Goal: Task Accomplishment & Management: Use online tool/utility

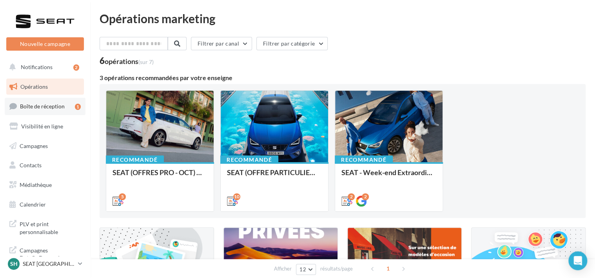
click at [31, 102] on link "Boîte de réception 1" at bounding box center [45, 106] width 81 height 17
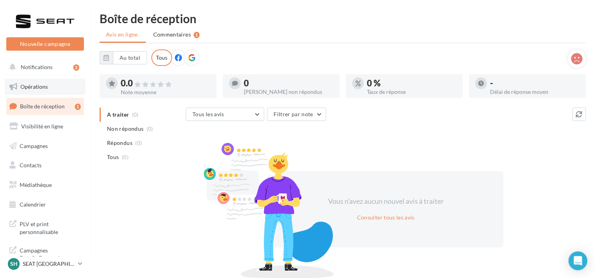
click at [28, 84] on span "Opérations" at bounding box center [33, 86] width 27 height 7
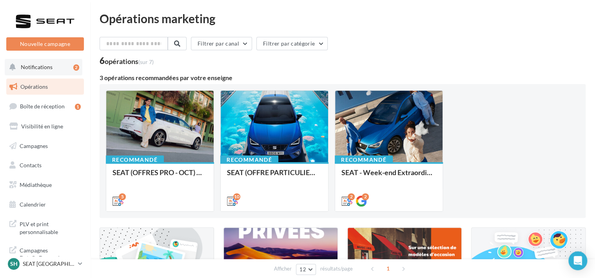
click at [37, 61] on button "Notifications 2" at bounding box center [44, 67] width 78 height 16
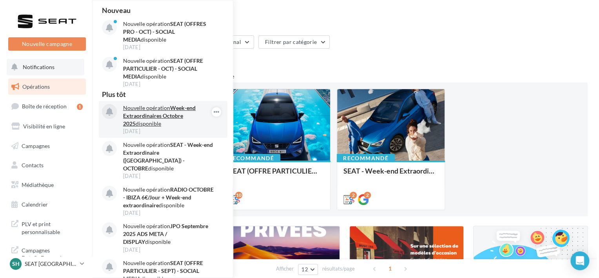
scroll to position [20, 0]
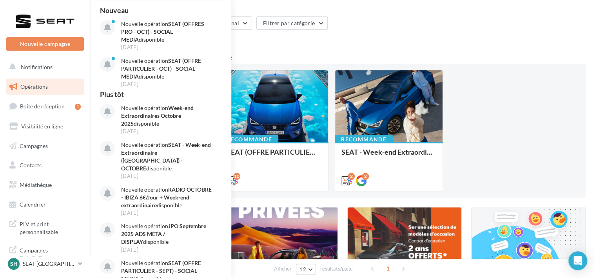
click at [465, 108] on div "Recommandé SEAT (OFFRES PRO - OCT) - SOCIAL MEDIA 5 Recommandé SEAT (OFFRE PART…" at bounding box center [343, 130] width 474 height 121
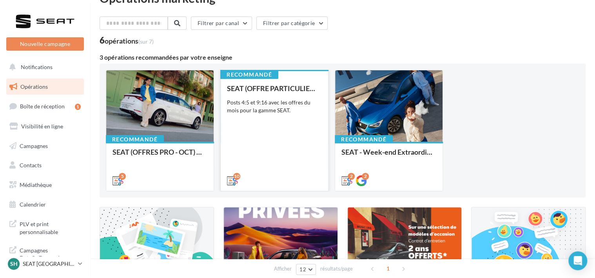
click at [303, 134] on div "SEAT (OFFRE PARTICULIER - OCT) - SOCIAL MEDIA Posts 4:5 et 9:16 avec les offres…" at bounding box center [274, 133] width 95 height 99
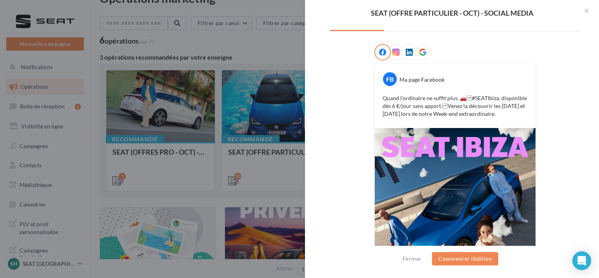
scroll to position [0, 0]
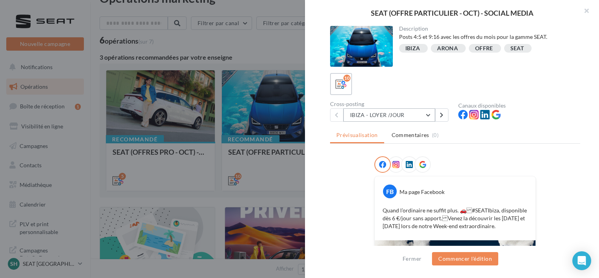
click at [374, 116] on button "IBIZA - LOYER /JOUR" at bounding box center [389, 114] width 92 height 13
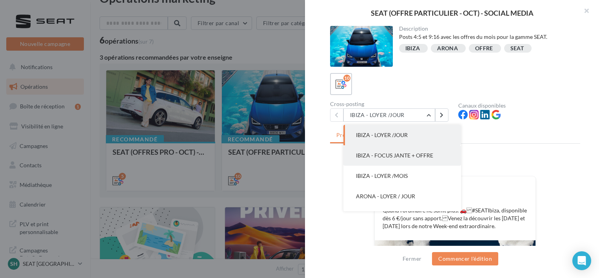
click at [377, 147] on button "IBIZA - FOCUS JANTE + OFFRE" at bounding box center [402, 155] width 118 height 20
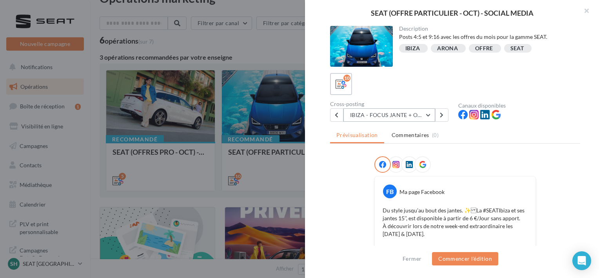
click at [378, 118] on button "IBIZA - FOCUS JANTE + OFFRE" at bounding box center [389, 114] width 92 height 13
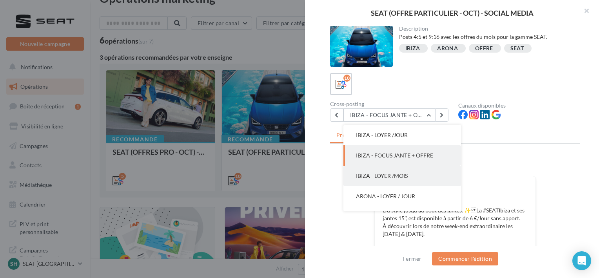
click at [380, 174] on span "IBIZA - LOYER /MOIS" at bounding box center [382, 175] width 52 height 7
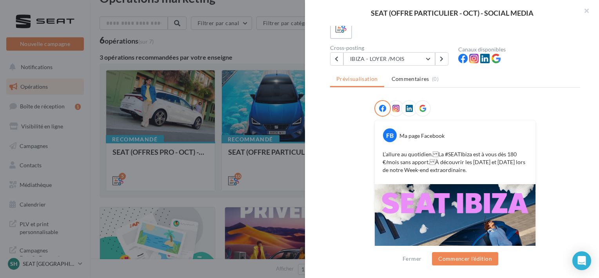
scroll to position [55, 0]
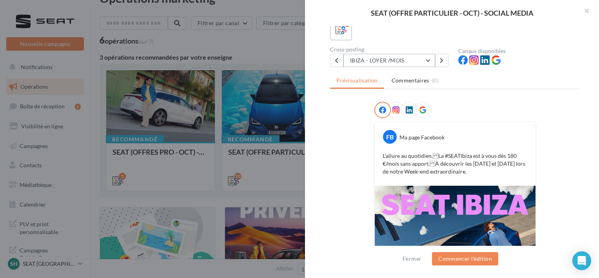
click at [380, 62] on button "IBIZA - LOYER /MOIS" at bounding box center [389, 60] width 92 height 13
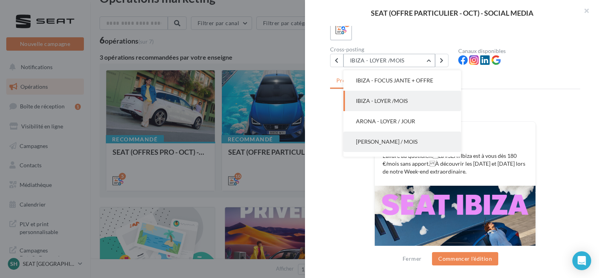
scroll to position [118, 0]
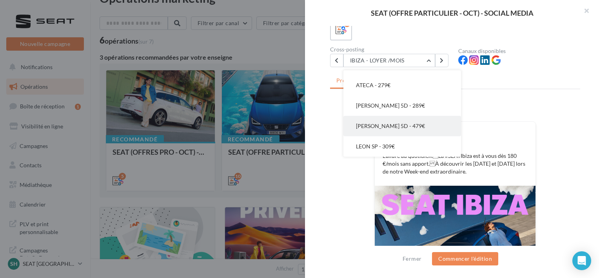
click at [400, 131] on button "LEON 5D - 479€" at bounding box center [402, 126] width 118 height 20
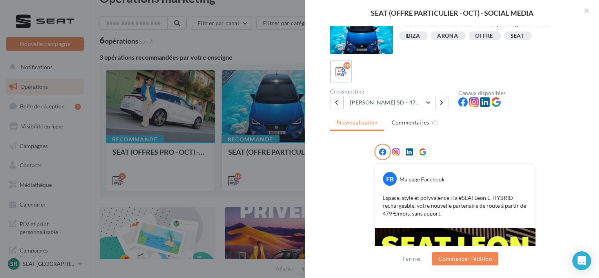
scroll to position [0, 0]
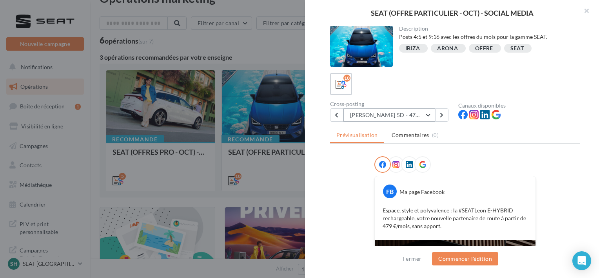
click at [368, 121] on button "LEON 5D - 479€" at bounding box center [389, 114] width 92 height 13
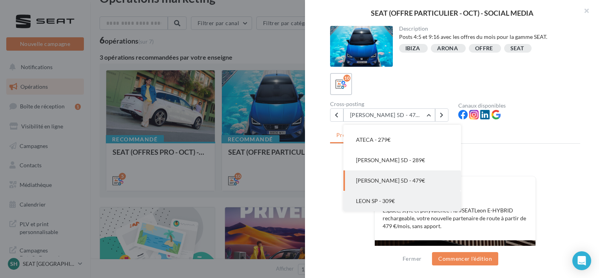
click at [383, 195] on button "LEON SP - 309€" at bounding box center [402, 201] width 118 height 20
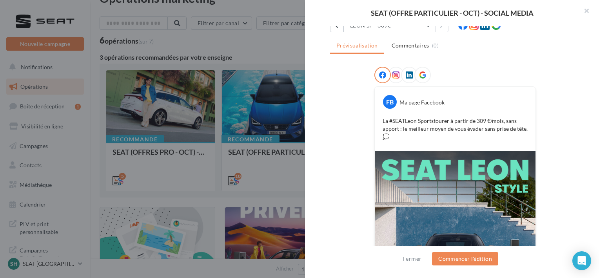
scroll to position [19, 0]
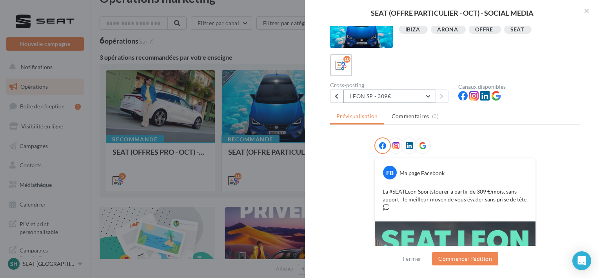
click at [378, 101] on button "LEON SP - 309€" at bounding box center [389, 95] width 92 height 13
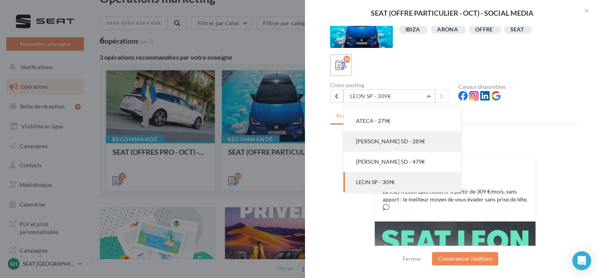
click at [385, 136] on button "LEON 5D - 289€" at bounding box center [402, 141] width 118 height 20
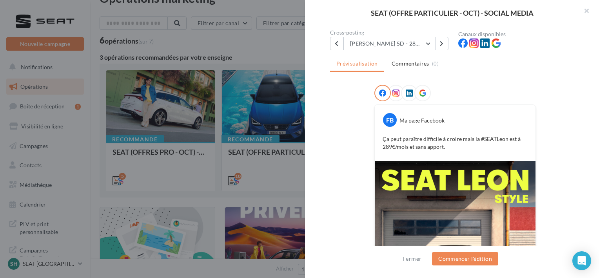
scroll to position [190, 0]
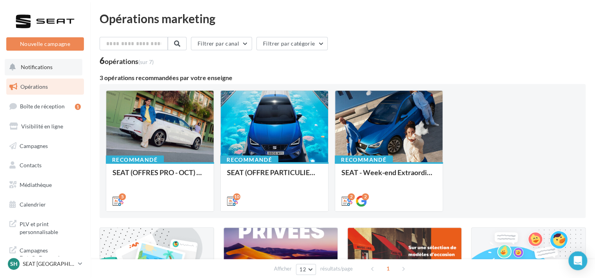
click at [49, 73] on button "Notifications" at bounding box center [44, 67] width 78 height 16
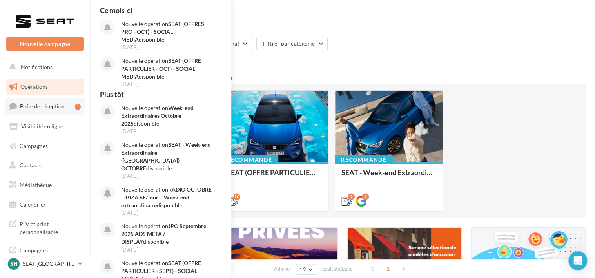
click at [58, 105] on span "Boîte de réception" at bounding box center [42, 106] width 45 height 7
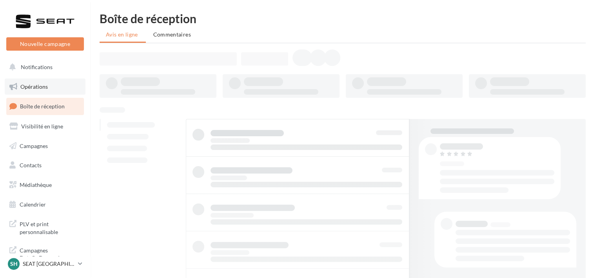
click at [52, 93] on link "Opérations" at bounding box center [45, 86] width 81 height 16
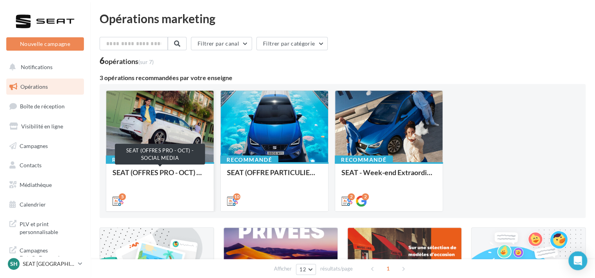
click at [138, 169] on div "SEAT (OFFRES PRO - OCT) - SOCIAL MEDIA" at bounding box center [160, 176] width 95 height 16
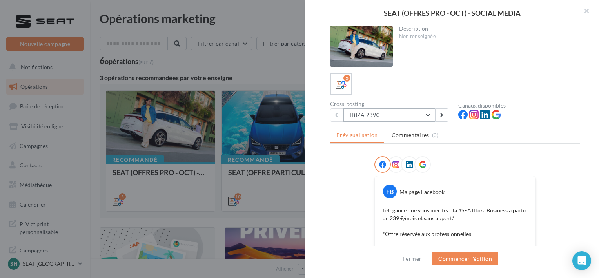
click at [367, 119] on button "IBIZA 239€" at bounding box center [389, 114] width 92 height 13
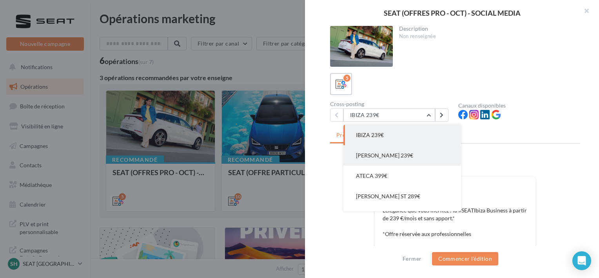
click at [378, 154] on span "[PERSON_NAME] 239€" at bounding box center [384, 155] width 57 height 7
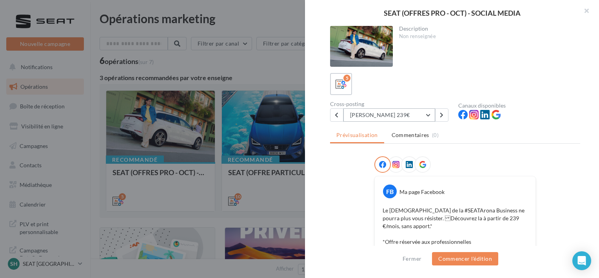
click at [387, 120] on button "[PERSON_NAME] 239€" at bounding box center [389, 114] width 92 height 13
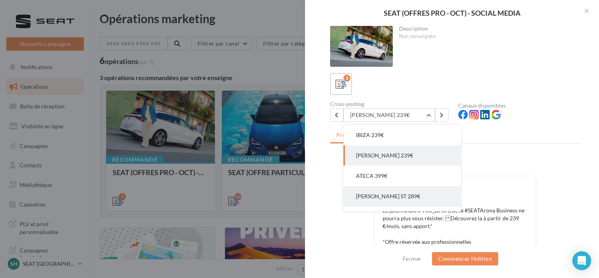
click at [368, 194] on span "[PERSON_NAME] ST 289€" at bounding box center [388, 196] width 64 height 7
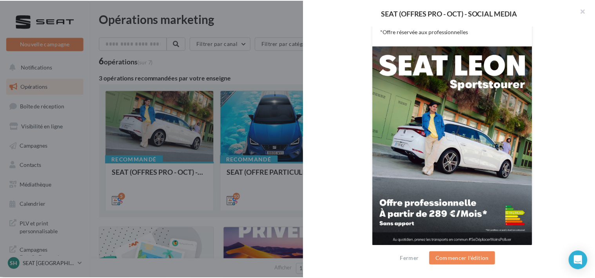
scroll to position [213, 0]
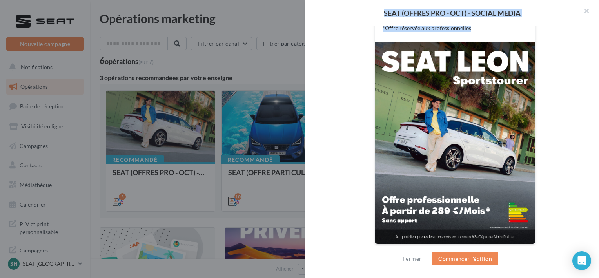
drag, startPoint x: 368, startPoint y: 194, endPoint x: 176, endPoint y: 219, distance: 193.0
click at [176, 219] on div "SEAT (OFFRES PRO - OCT) - SOCIAL MEDIA Description Non renseignée 5 Cross-posti…" at bounding box center [299, 139] width 599 height 278
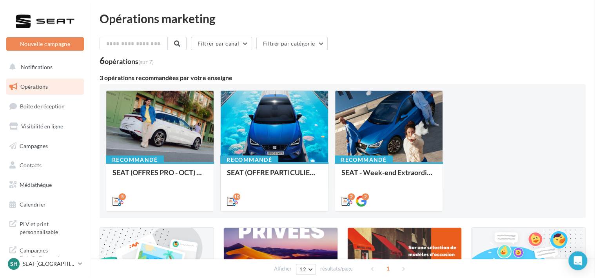
click at [221, 67] on div "Opérations marketing Filtrer par canal Filtrer par catégorie 6 opérations (sur …" at bounding box center [343, 195] width 486 height 365
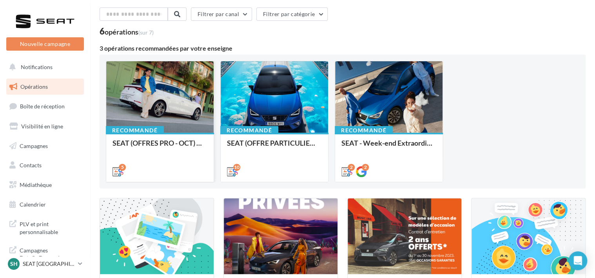
scroll to position [0, 0]
